Goal: Transaction & Acquisition: Purchase product/service

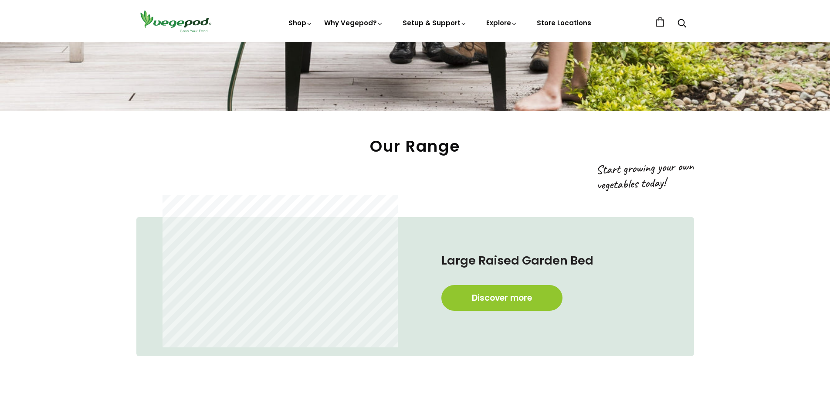
scroll to position [523, 0]
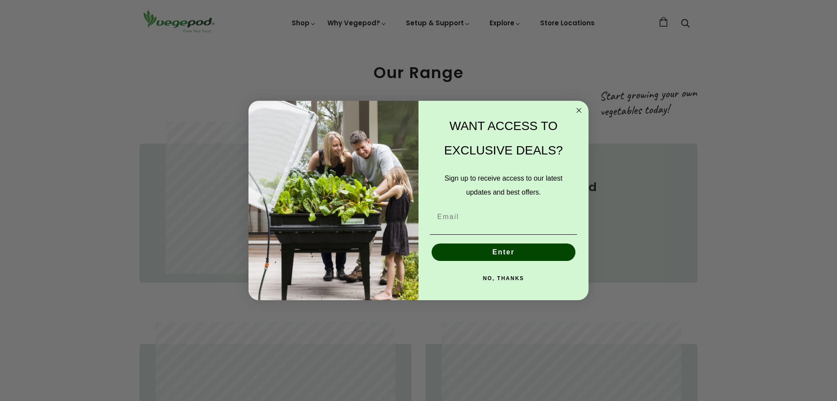
click at [579, 108] on circle "Close dialog" at bounding box center [579, 111] width 10 height 10
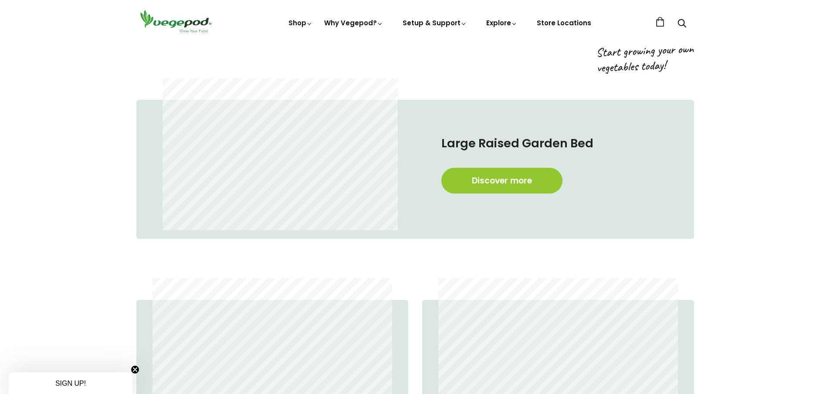
scroll to position [0, 201]
click at [511, 184] on link "Discover more" at bounding box center [502, 181] width 121 height 26
